Goal: Transaction & Acquisition: Purchase product/service

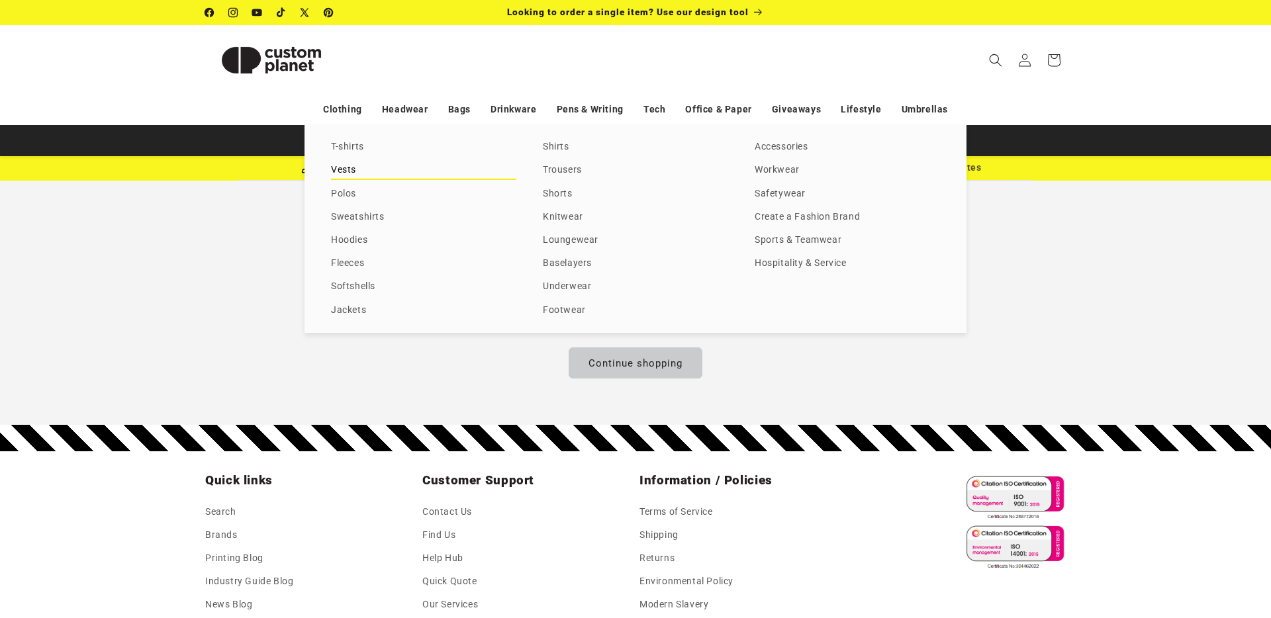
click at [351, 165] on link "Vests" at bounding box center [423, 171] width 185 height 18
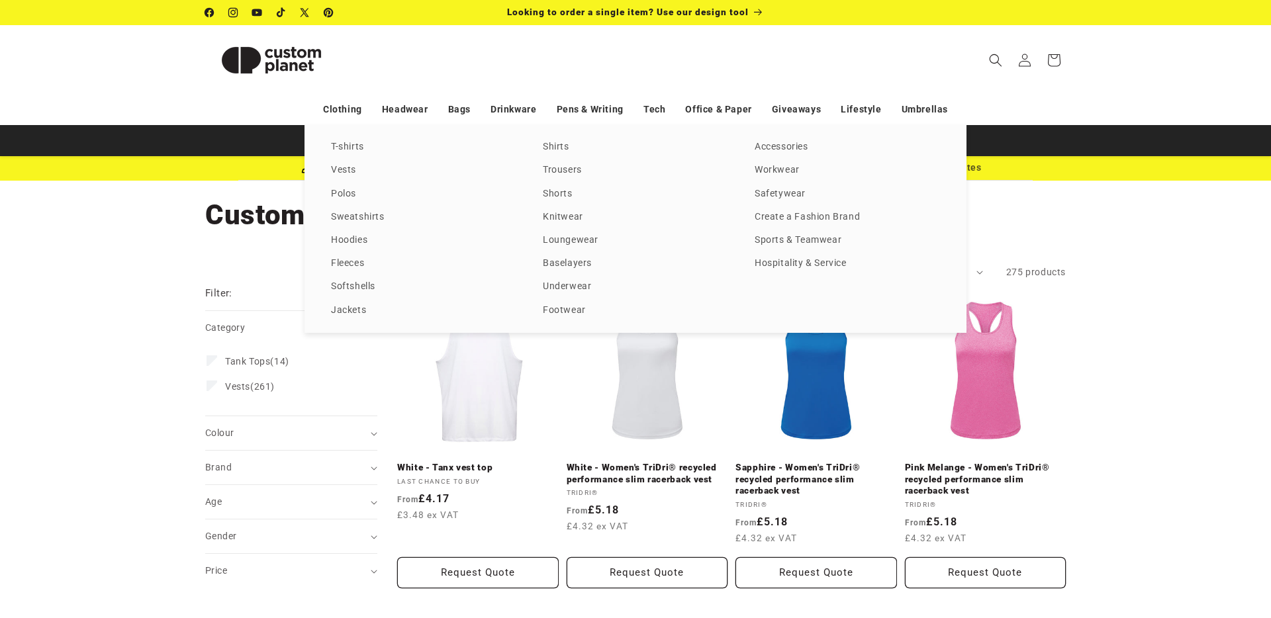
click at [1209, 324] on div "T-shirts Vests Polos Sweatshirts Hoodies Fleeces Softshells Jackets Shirts Trou…" at bounding box center [635, 229] width 1271 height 208
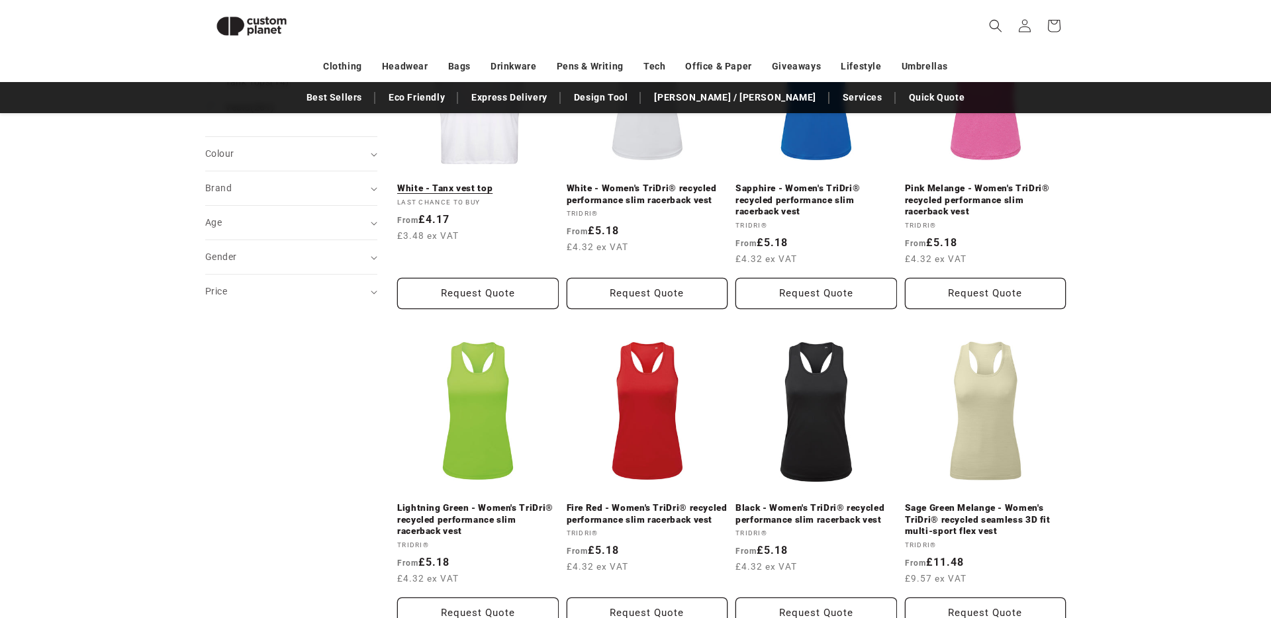
scroll to position [5, 0]
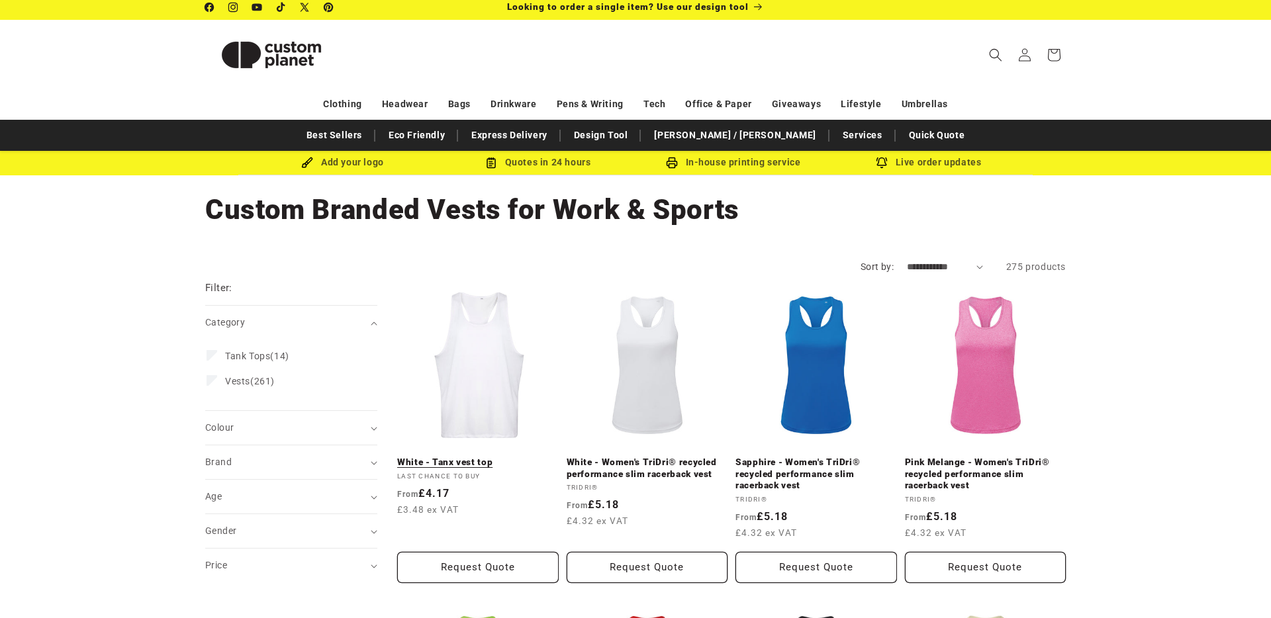
click at [483, 457] on link "White - Tanx vest top" at bounding box center [478, 463] width 162 height 12
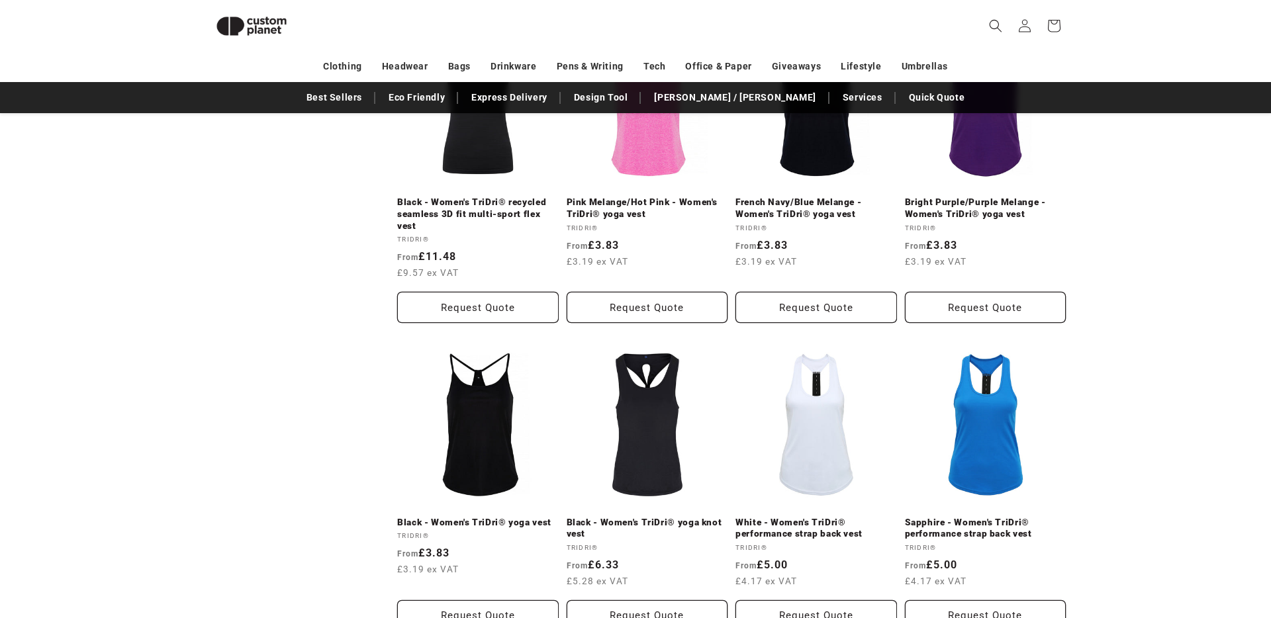
scroll to position [1442, 0]
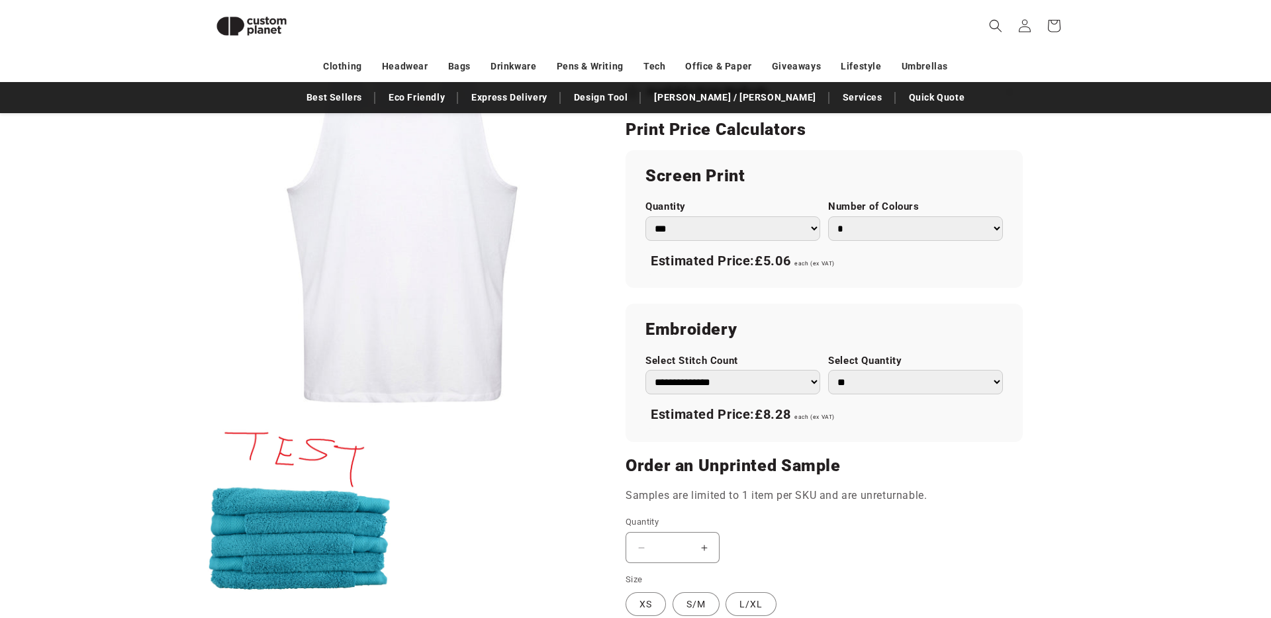
scroll to position [691, 0]
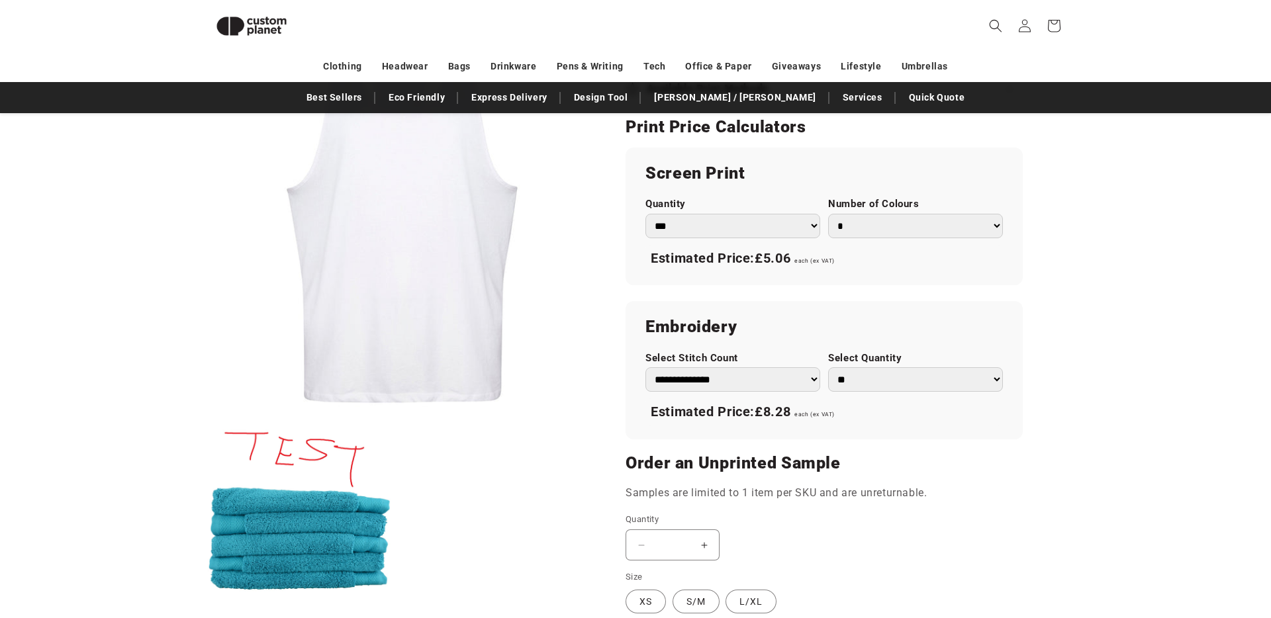
click at [755, 382] on select "**********" at bounding box center [732, 379] width 175 height 24
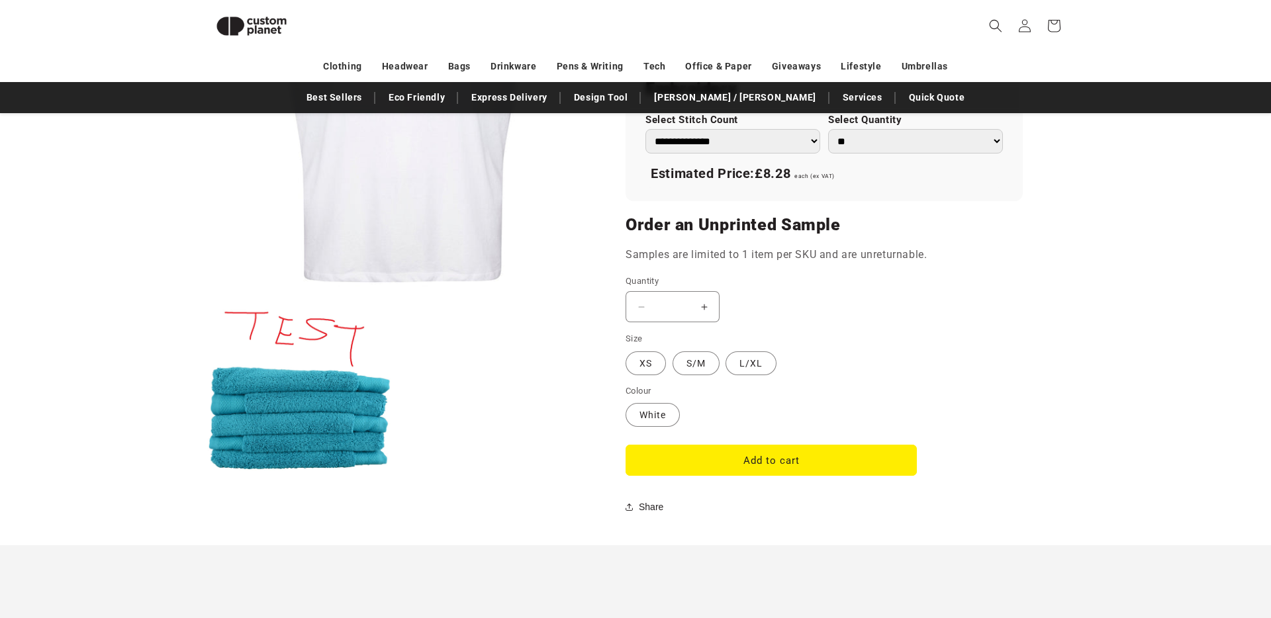
scroll to position [904, 0]
